Goal: Check status: Check status

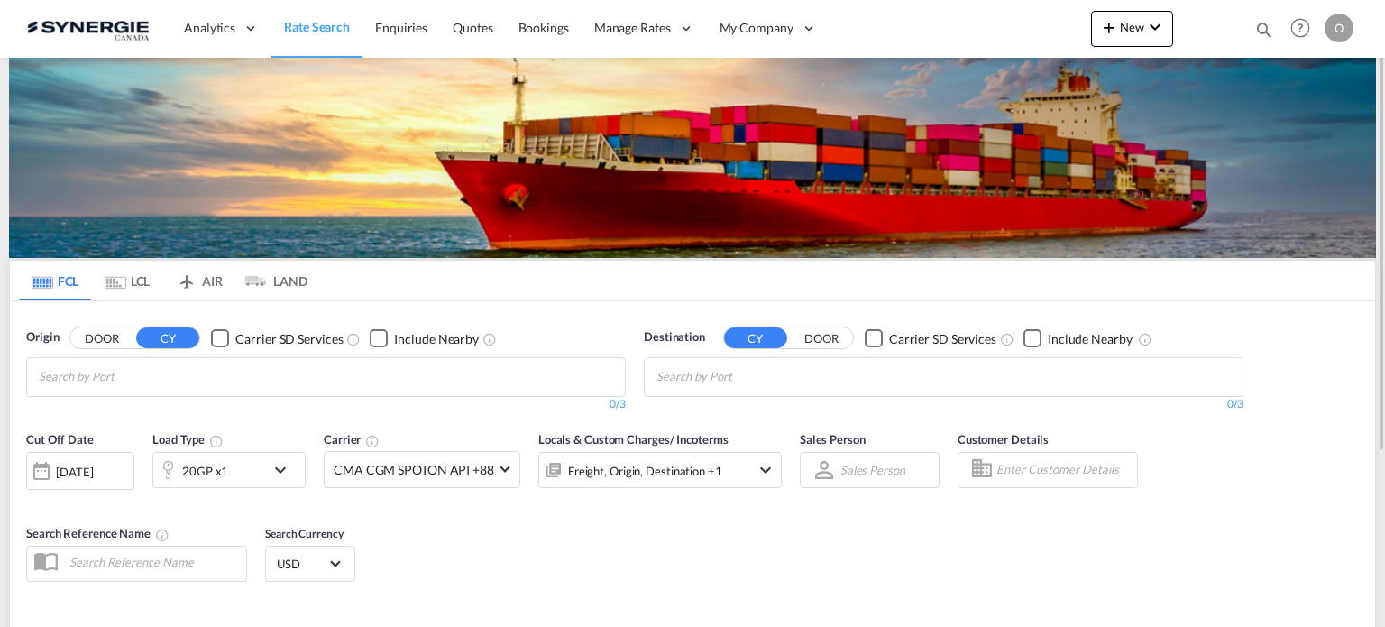
click at [1266, 27] on div "Bookings Quotes Enquiries Help Resources Product Release O My Profile Logout" at bounding box center [1301, 28] width 115 height 56
click at [1254, 27] on md-icon "icon-magnify" at bounding box center [1264, 30] width 20 height 20
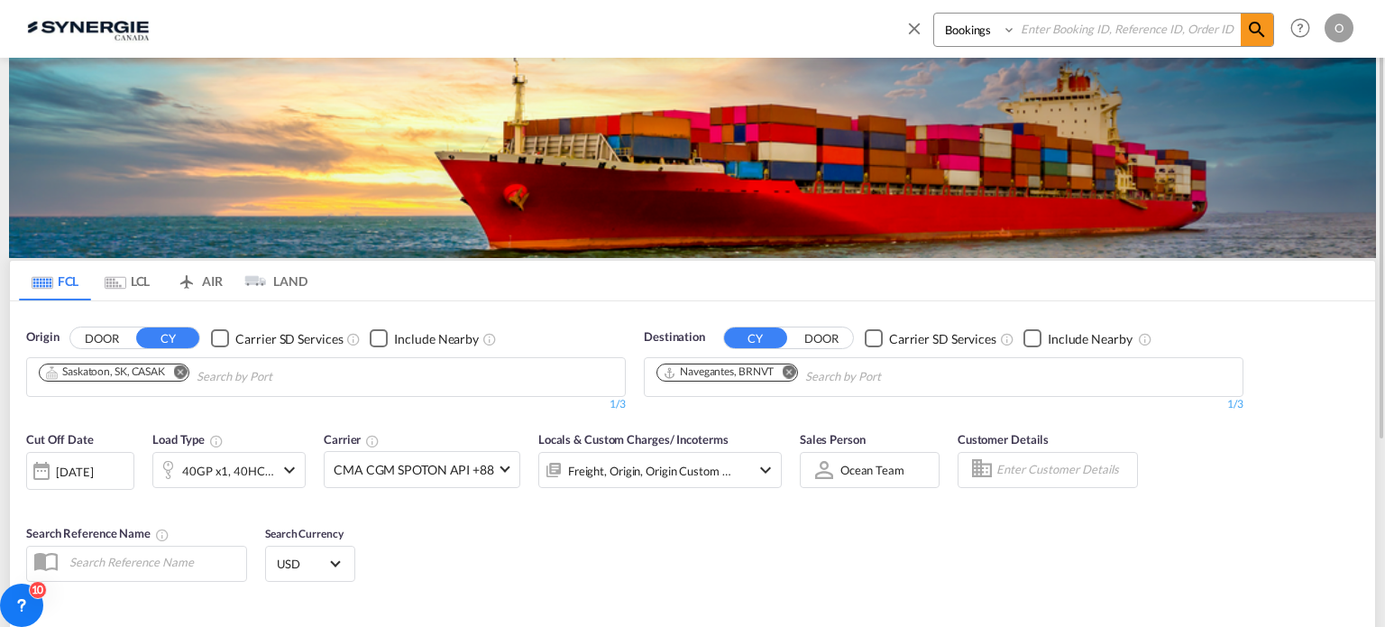
click at [963, 38] on select "Bookings Quotes Enquiries" at bounding box center [977, 30] width 86 height 32
select select "Quotes"
click at [934, 14] on select "Bookings Quotes Enquiries" at bounding box center [977, 30] width 86 height 32
click at [1063, 25] on input at bounding box center [1128, 30] width 225 height 32
paste input "SYC000013887"
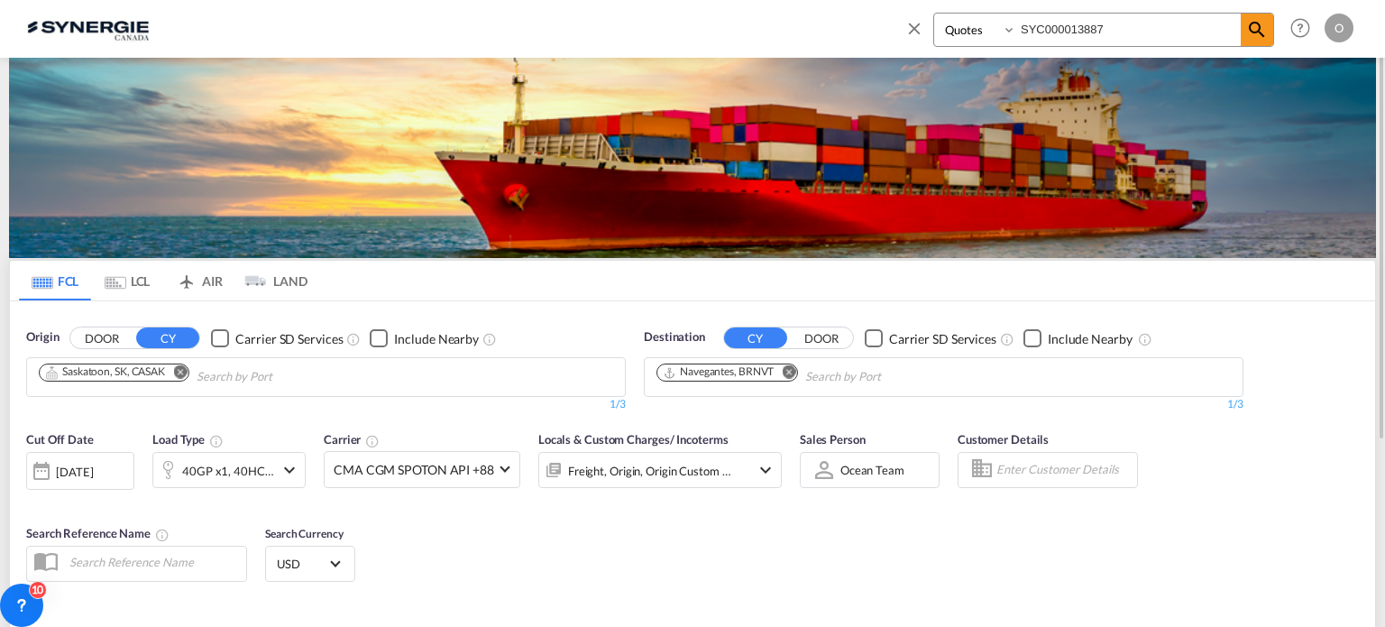
type input "SYC000013887"
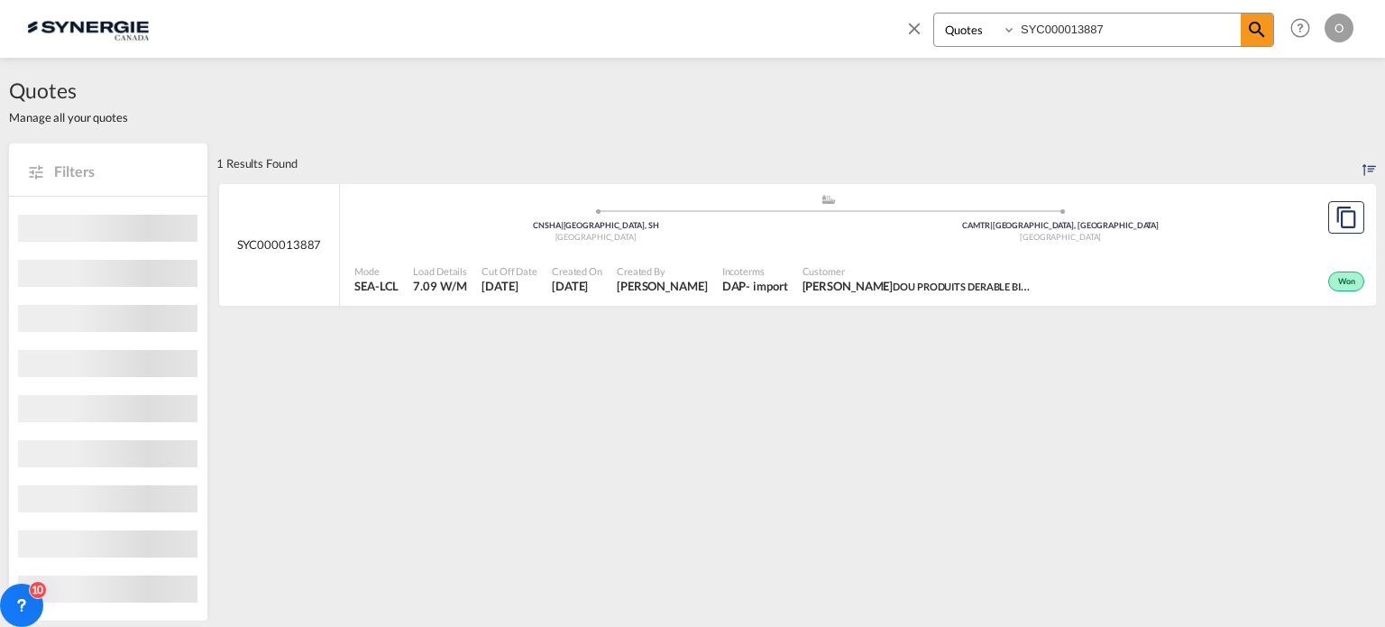
click at [788, 274] on span "Incoterms" at bounding box center [755, 271] width 66 height 14
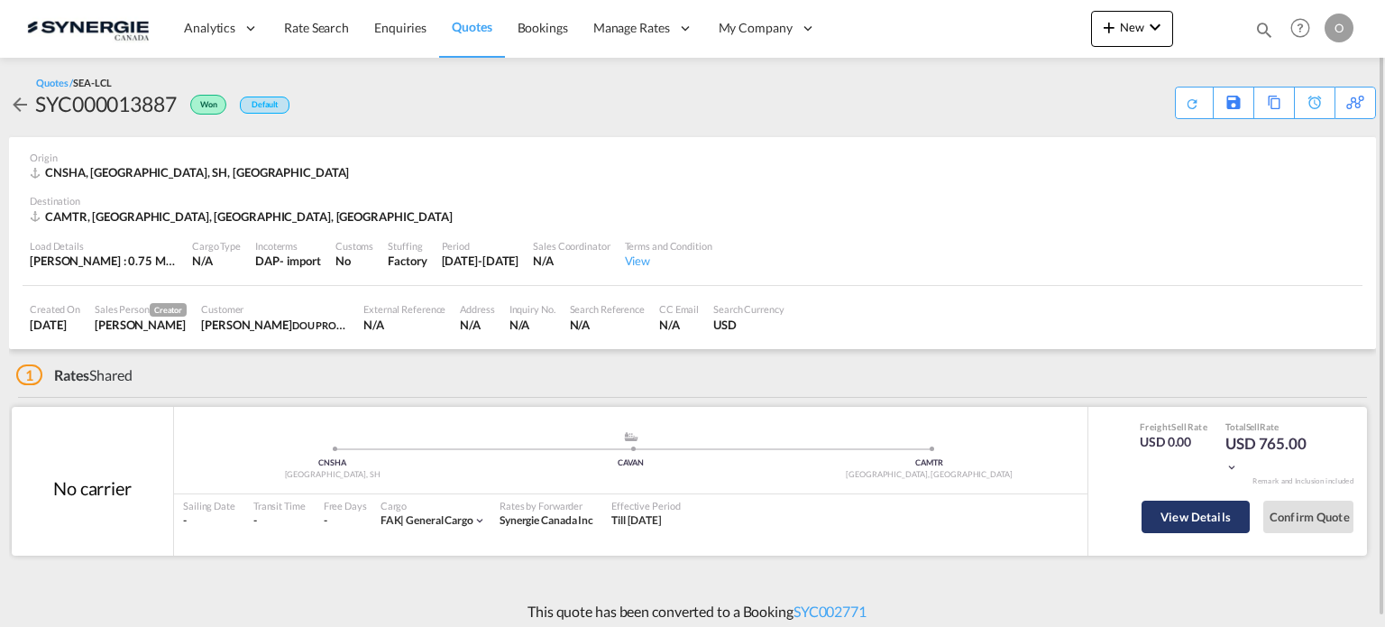
click at [1180, 505] on button "View Details" at bounding box center [1196, 516] width 108 height 32
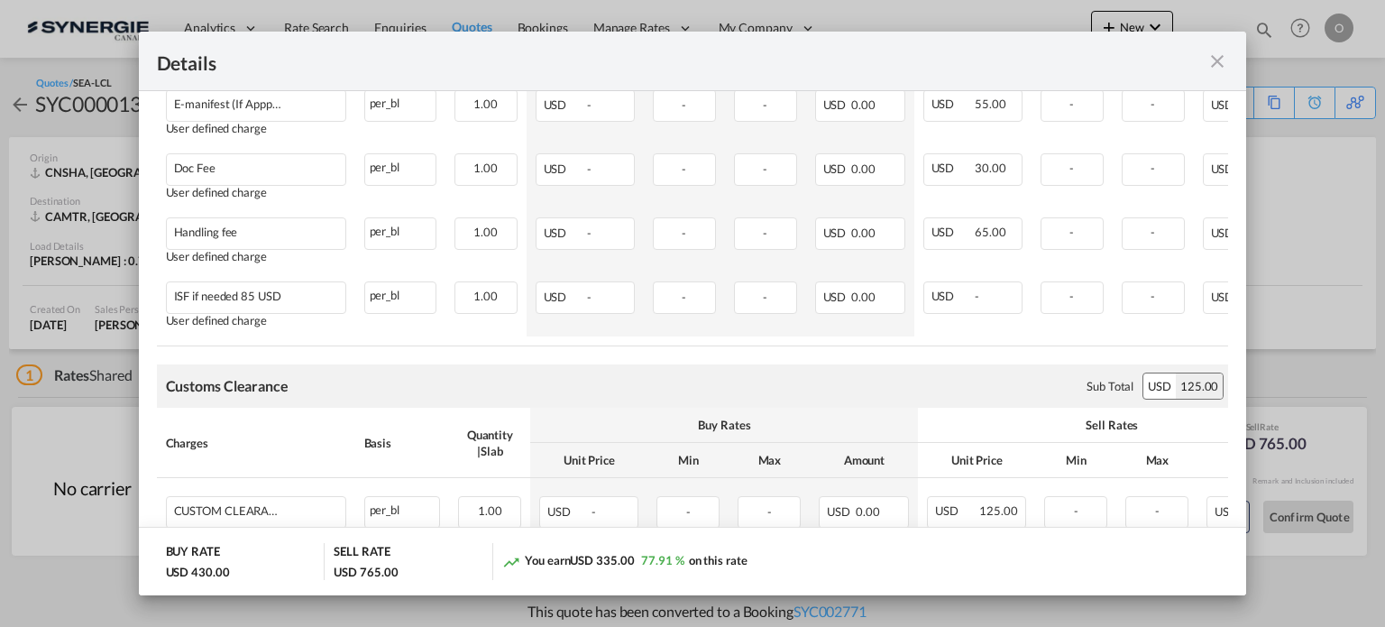
scroll to position [1354, 0]
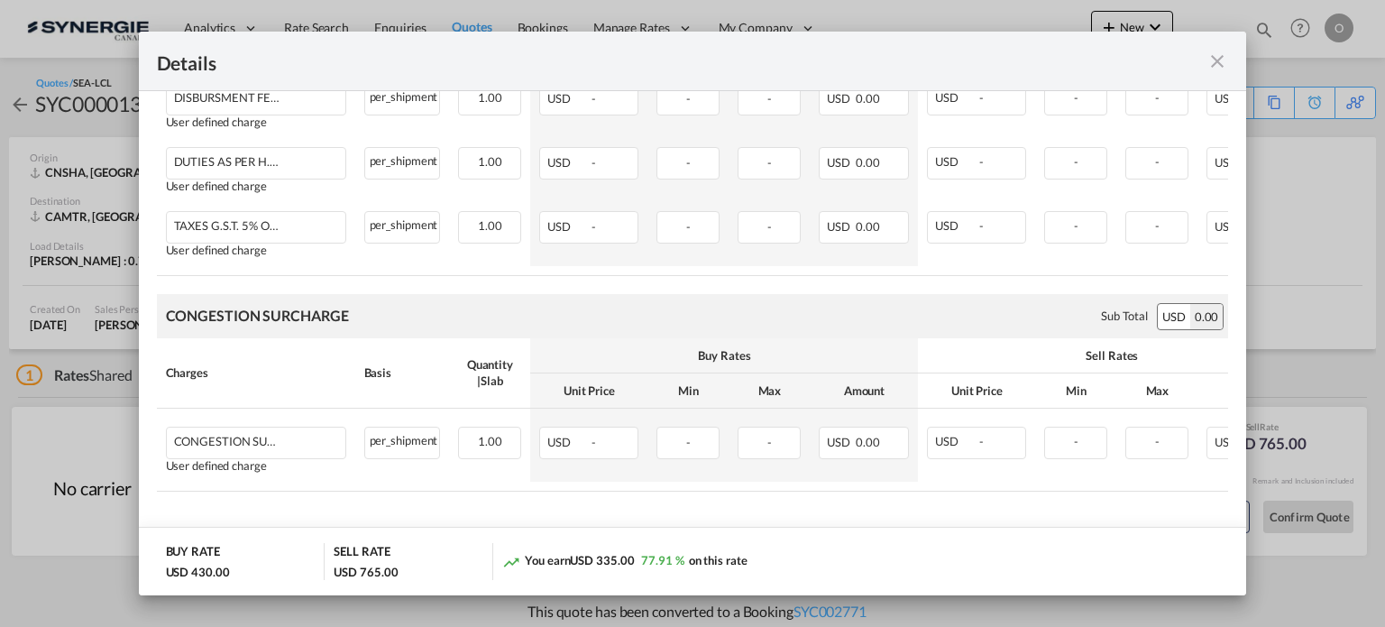
drag, startPoint x: 1223, startPoint y: 64, endPoint x: 1381, endPoint y: 113, distance: 165.2
click at [1223, 64] on md-icon "icon-close fg-AAA8AD m-0 cursor" at bounding box center [1218, 61] width 22 height 22
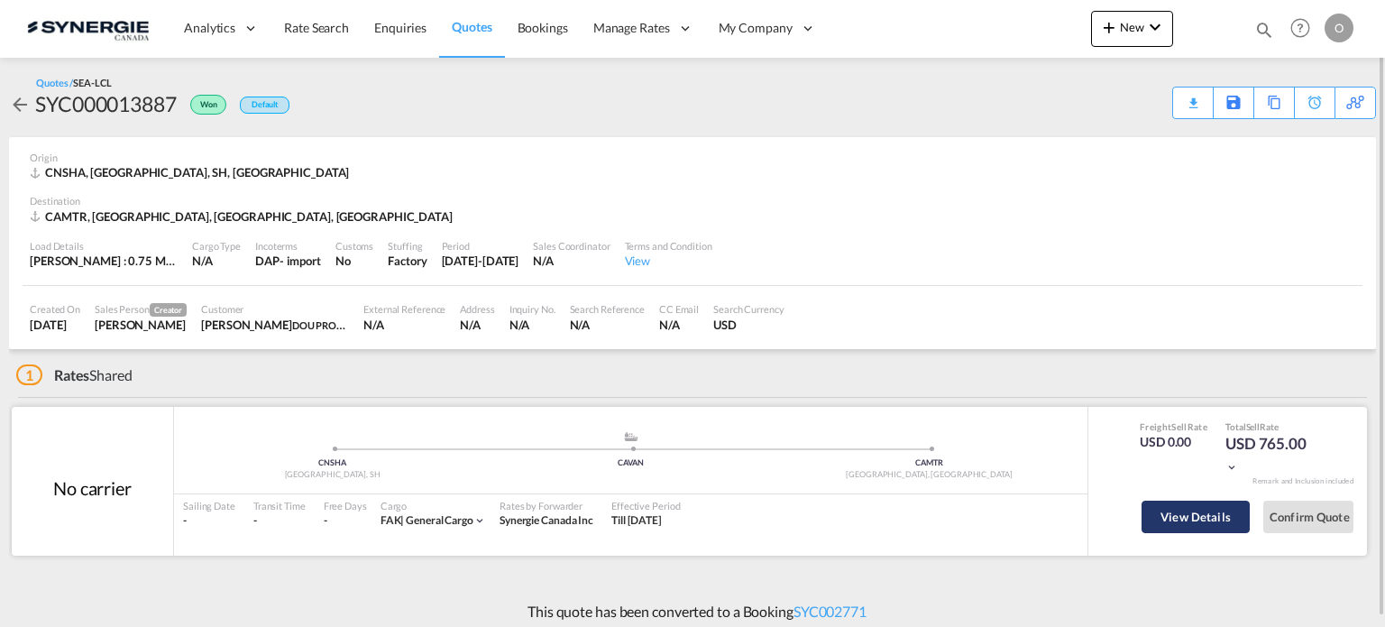
click at [1211, 524] on button "View Details" at bounding box center [1196, 516] width 108 height 32
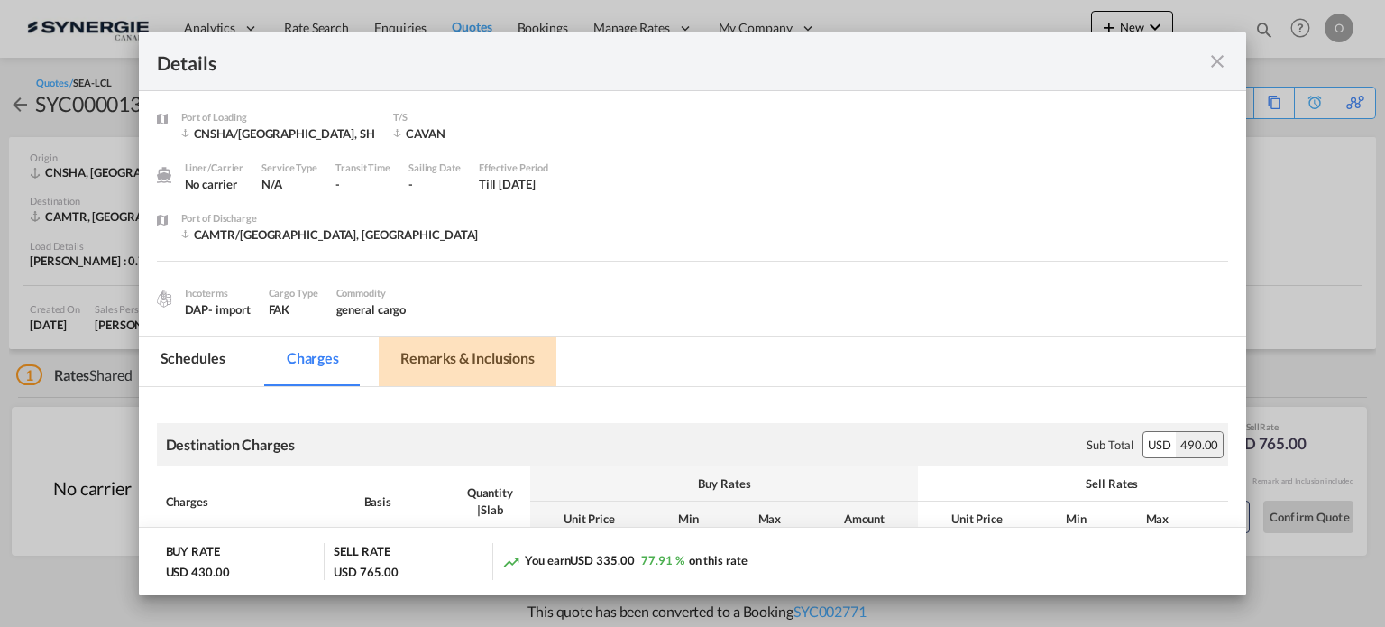
click at [527, 361] on md-tab-item "Remarks & Inclusions" at bounding box center [468, 361] width 178 height 50
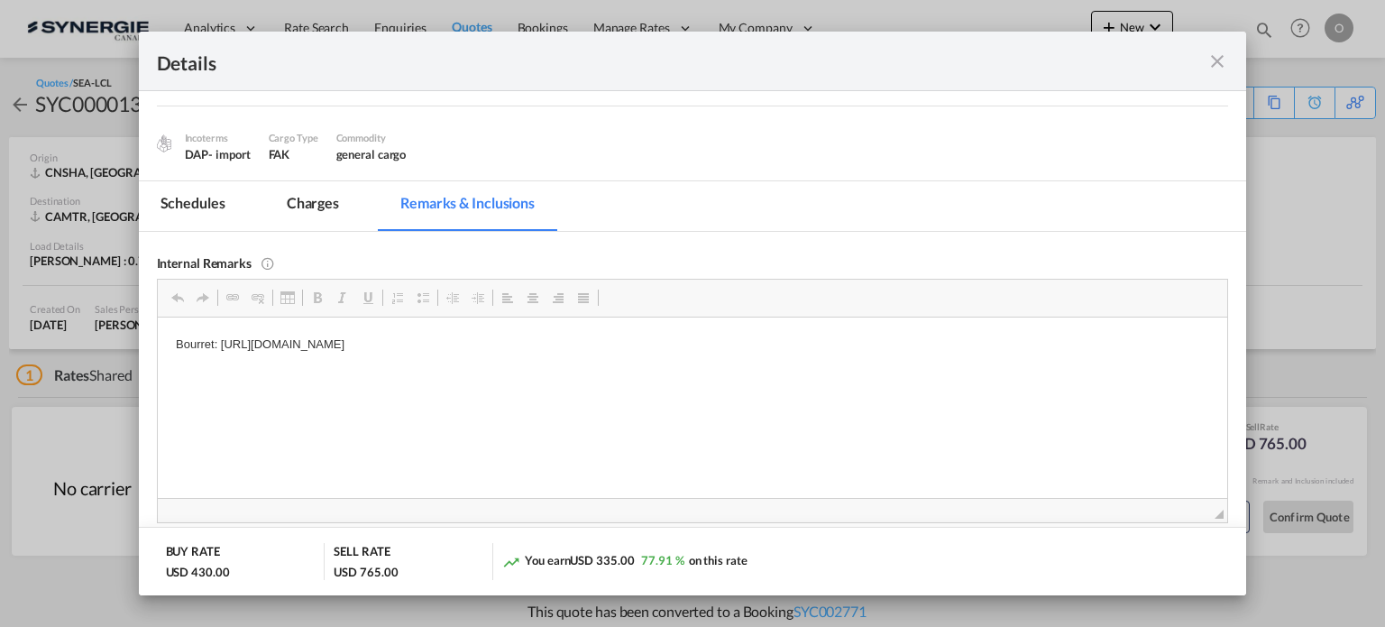
scroll to position [180, 0]
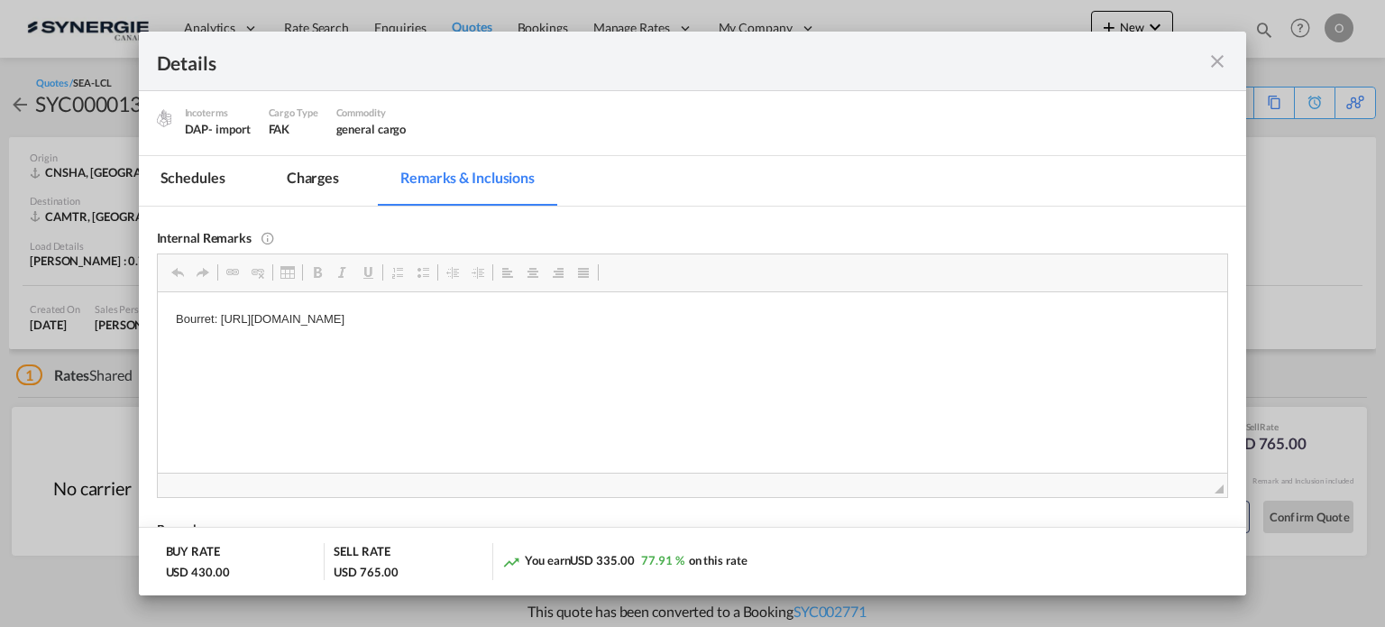
drag, startPoint x: 218, startPoint y: 321, endPoint x: 723, endPoint y: 319, distance: 505.0
drag, startPoint x: 718, startPoint y: 320, endPoint x: 219, endPoint y: 312, distance: 498.8
click at [219, 312] on p "Bourret: https://app.frontapp.com/open/cnv_q449onj?key=q4PggFcePs0-BCkg2D40XCLk…" at bounding box center [692, 318] width 1034 height 19
copy p "https://app.frontapp.com/open/cnv_q449onj?key=q4PggFcePs0-BCkg2D40XCLkvZ_G0JKS"
